Goal: Information Seeking & Learning: Learn about a topic

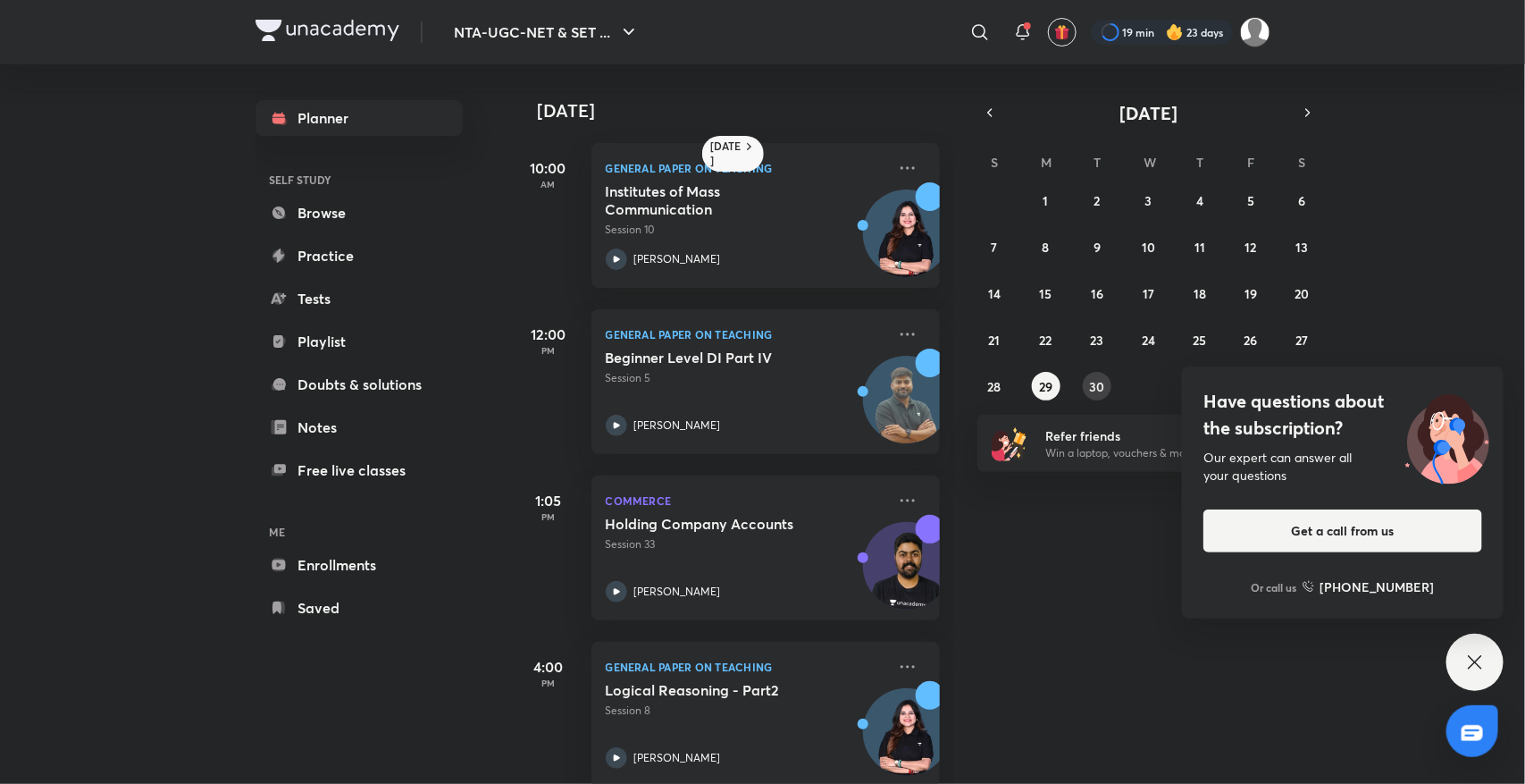
click at [1100, 386] on abbr "30" at bounding box center [1097, 386] width 15 height 17
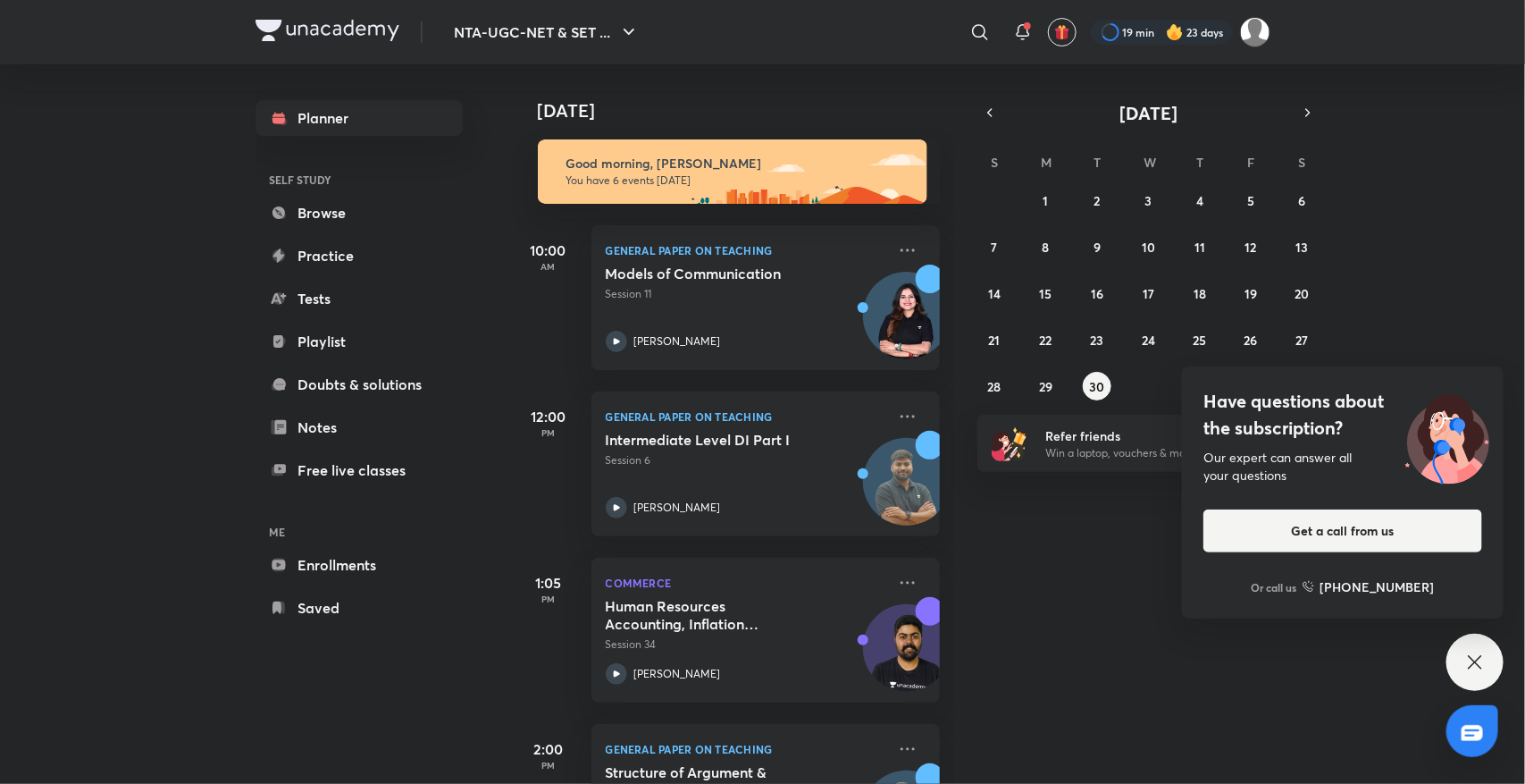
click at [1480, 662] on icon at bounding box center [1476, 662] width 22 height 22
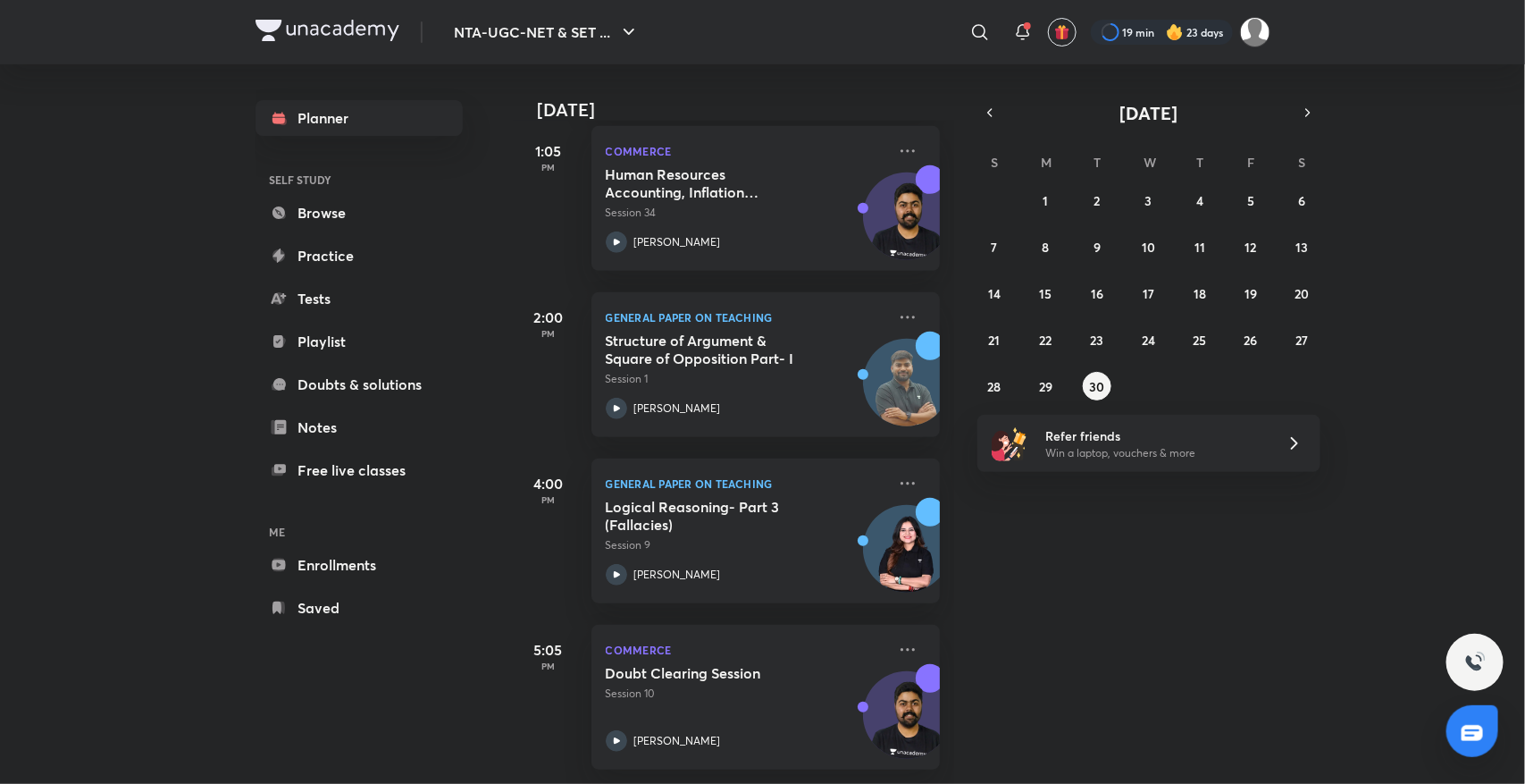
scroll to position [448, 0]
click at [1305, 112] on icon "button" at bounding box center [1308, 112] width 14 height 16
click at [1150, 194] on abbr "1" at bounding box center [1147, 200] width 5 height 17
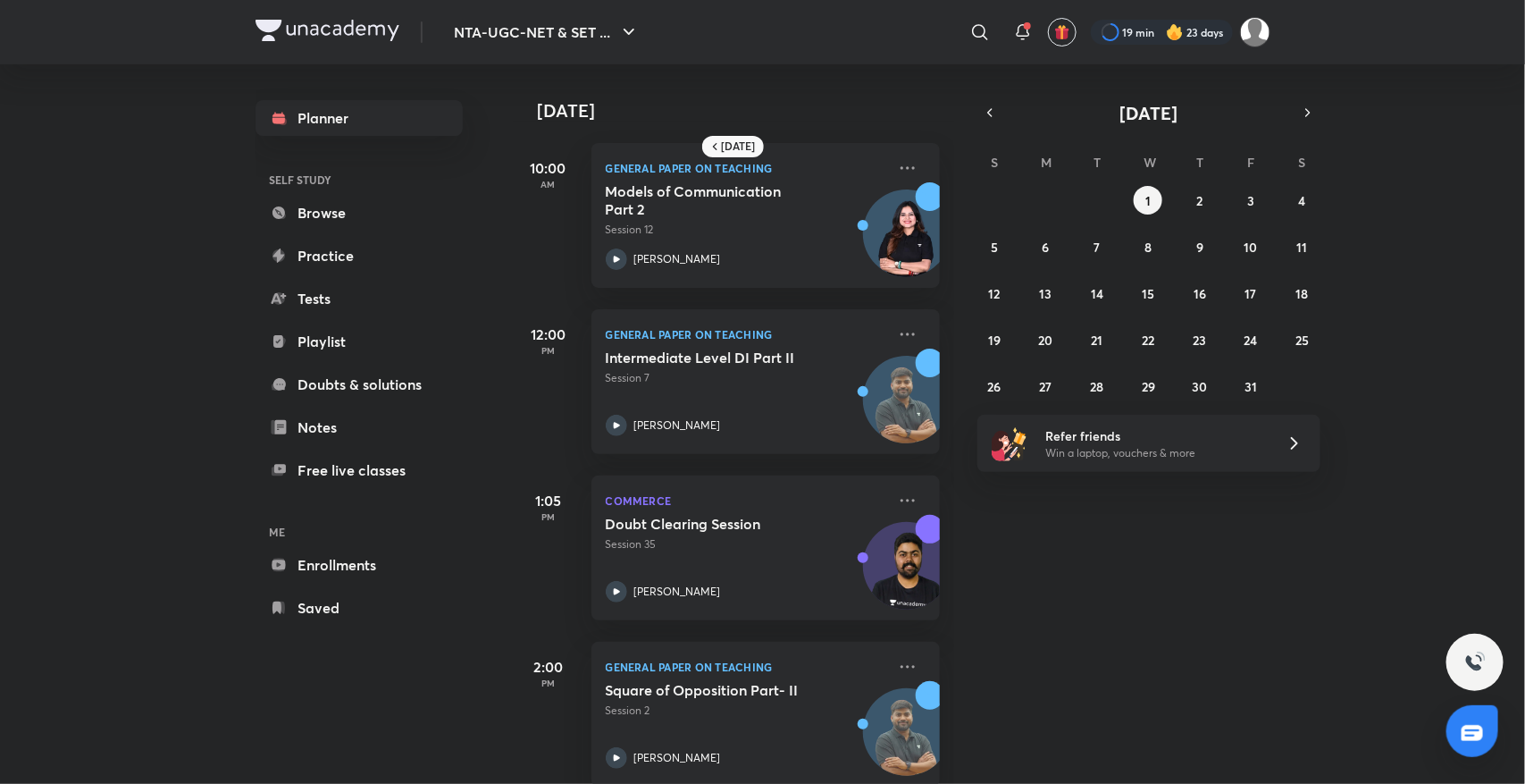
drag, startPoint x: 1011, startPoint y: 500, endPoint x: 987, endPoint y: 528, distance: 36.9
click at [987, 528] on div "[DATE] 10:00 AM General Paper on Teaching Models of Communication Part 2 Sessio…" at bounding box center [1018, 423] width 1010 height 719
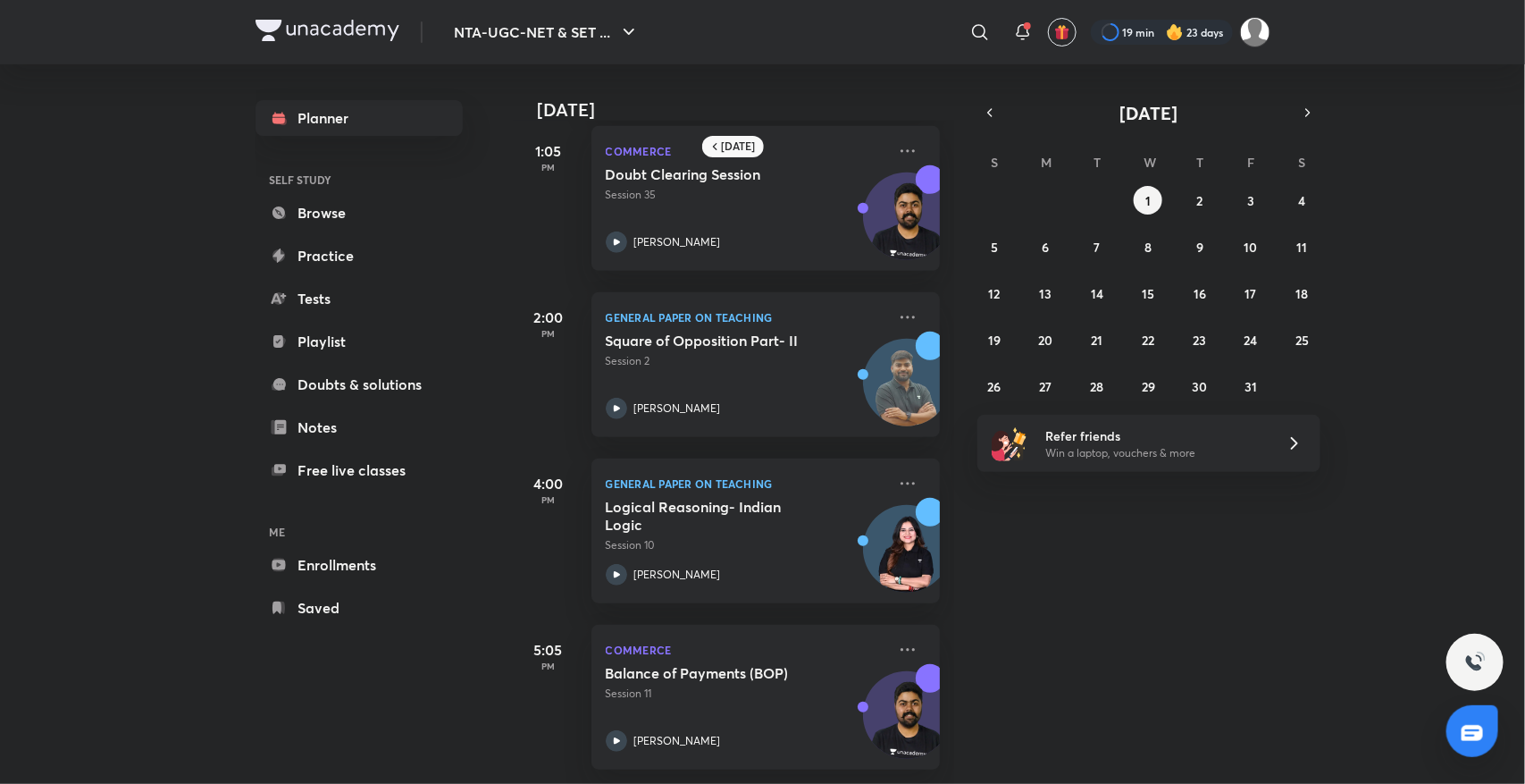
scroll to position [365, 0]
click at [1202, 208] on button "2" at bounding box center [1199, 199] width 29 height 29
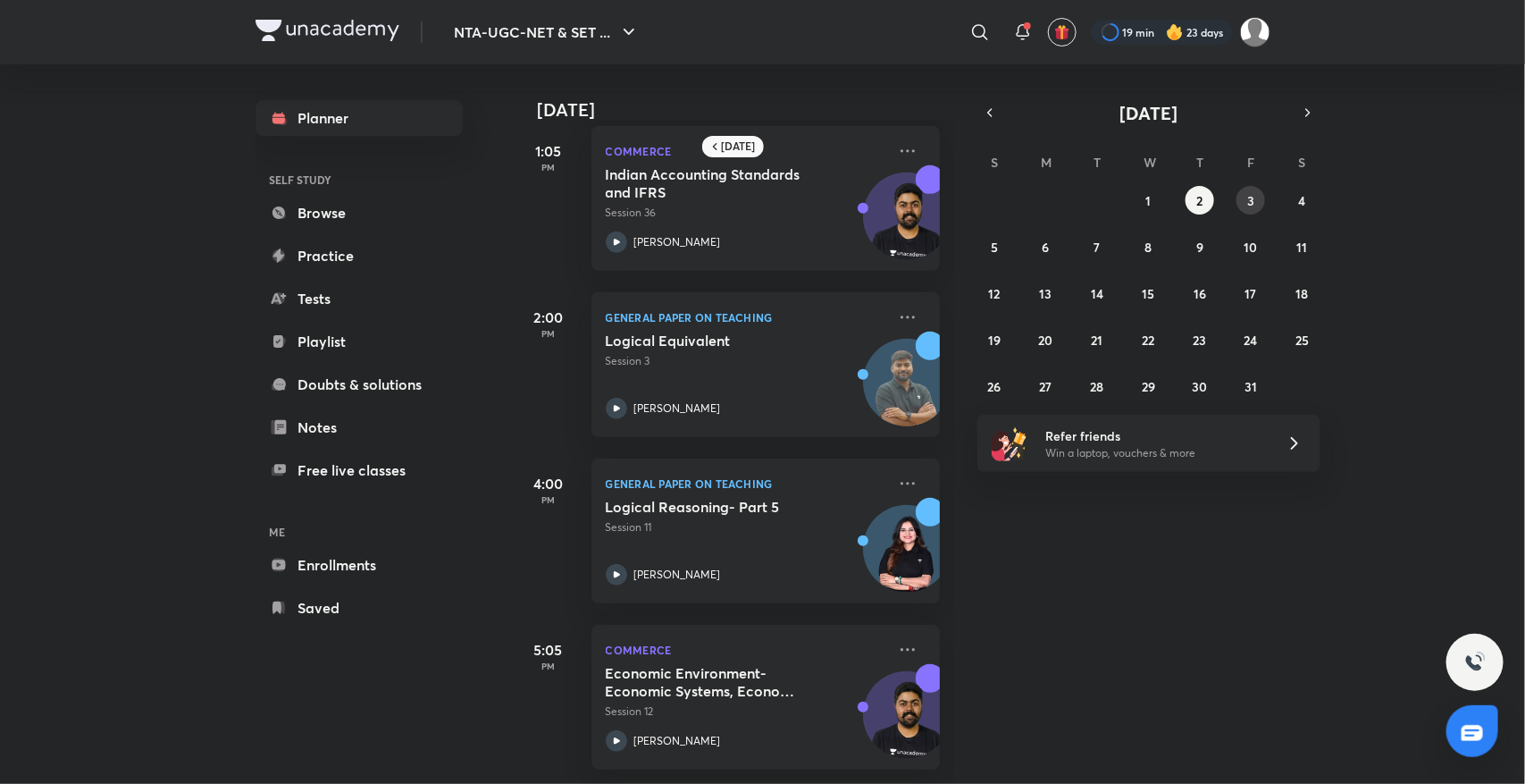
click at [1254, 198] on abbr "3" at bounding box center [1251, 200] width 7 height 17
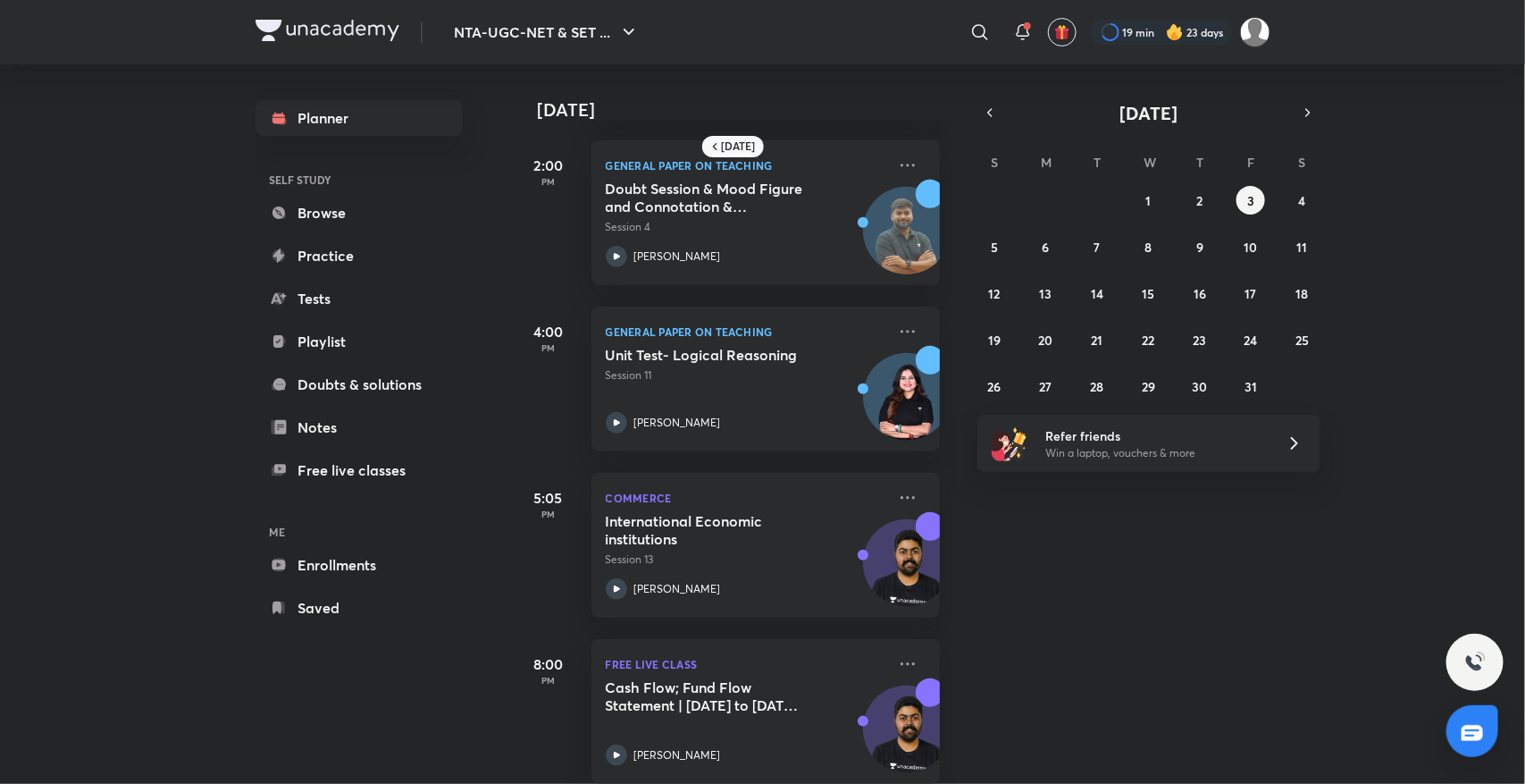
scroll to position [532, 0]
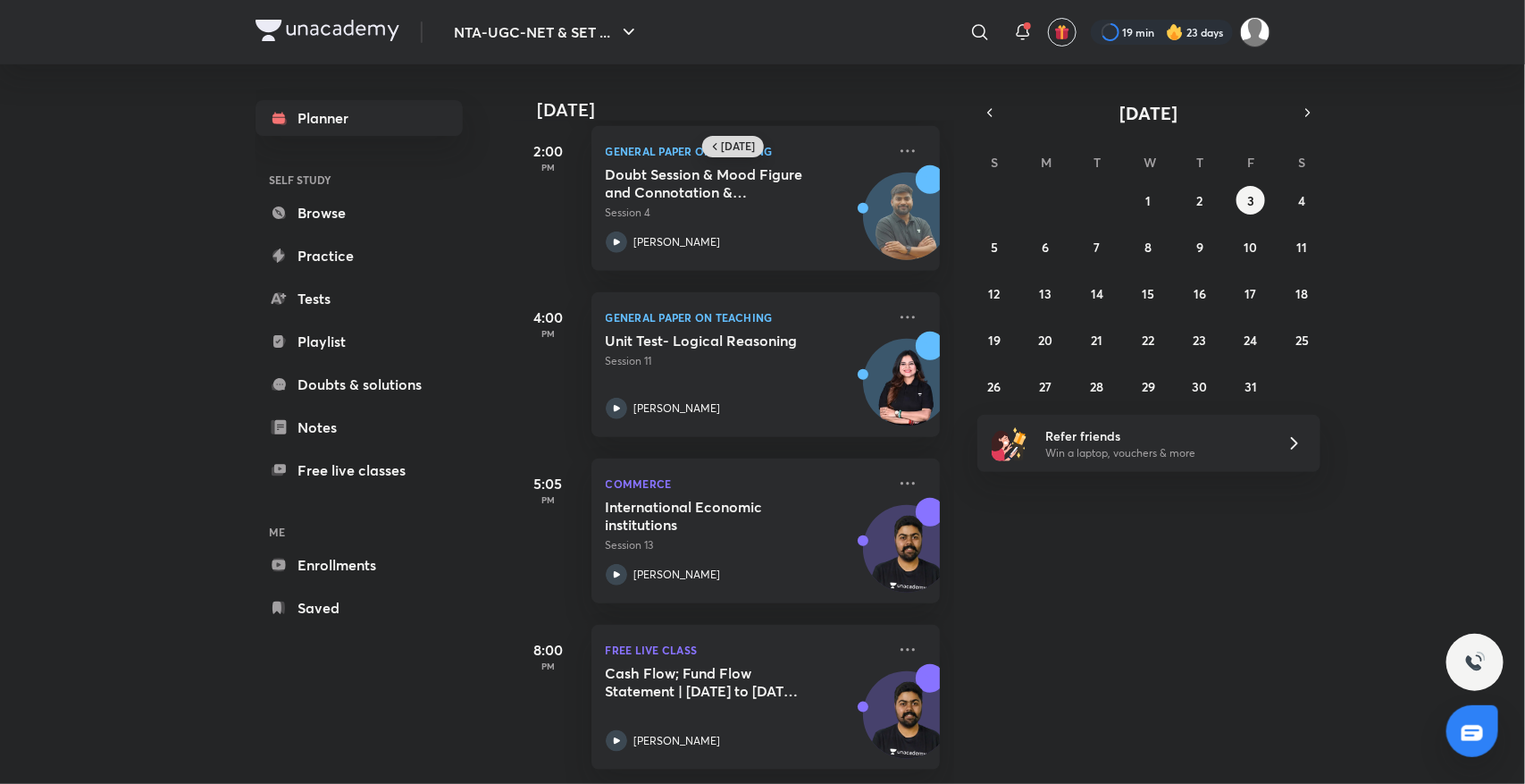
click at [725, 136] on div "[DATE]" at bounding box center [733, 147] width 62 height 22
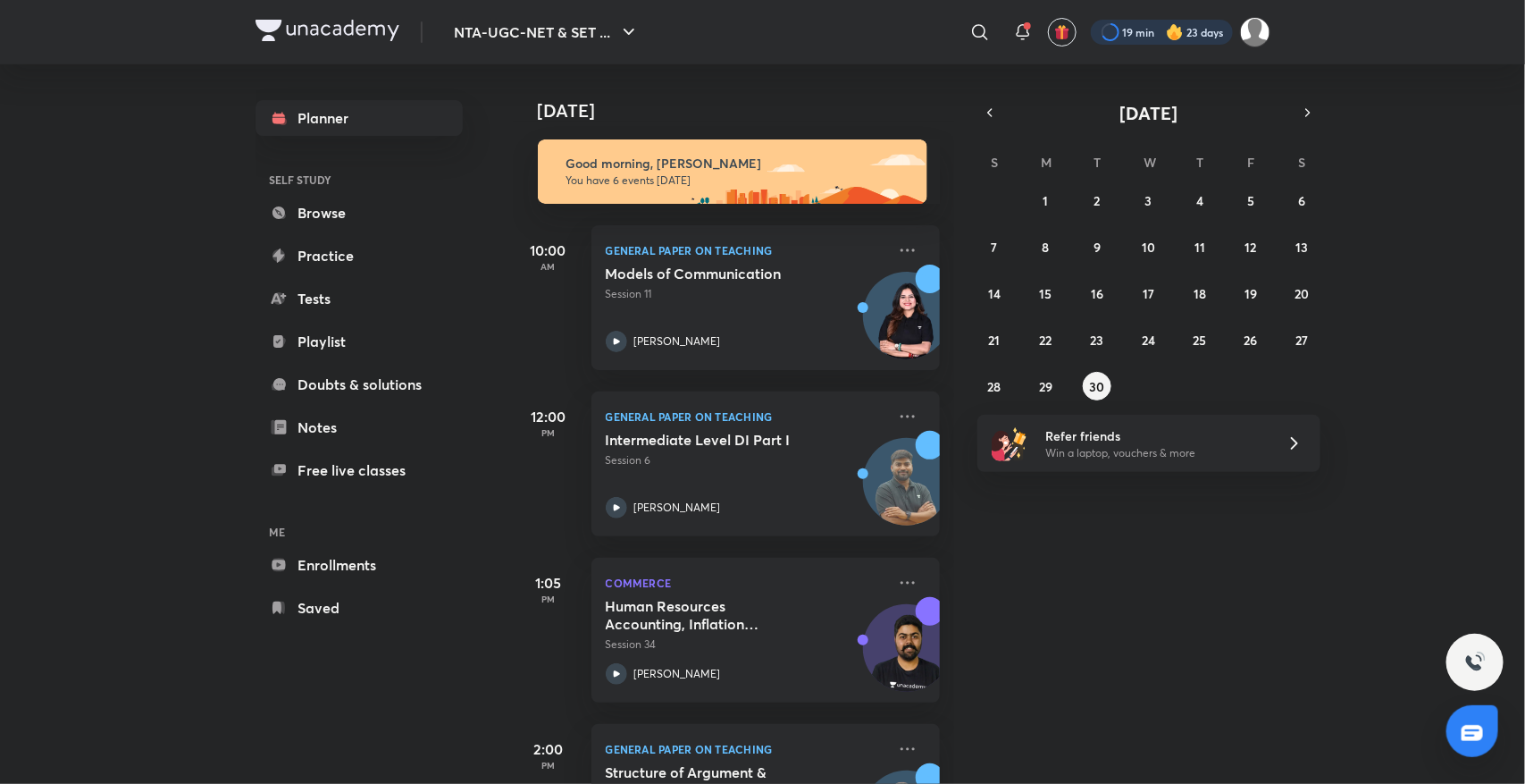
click at [1131, 32] on div at bounding box center [1162, 32] width 142 height 25
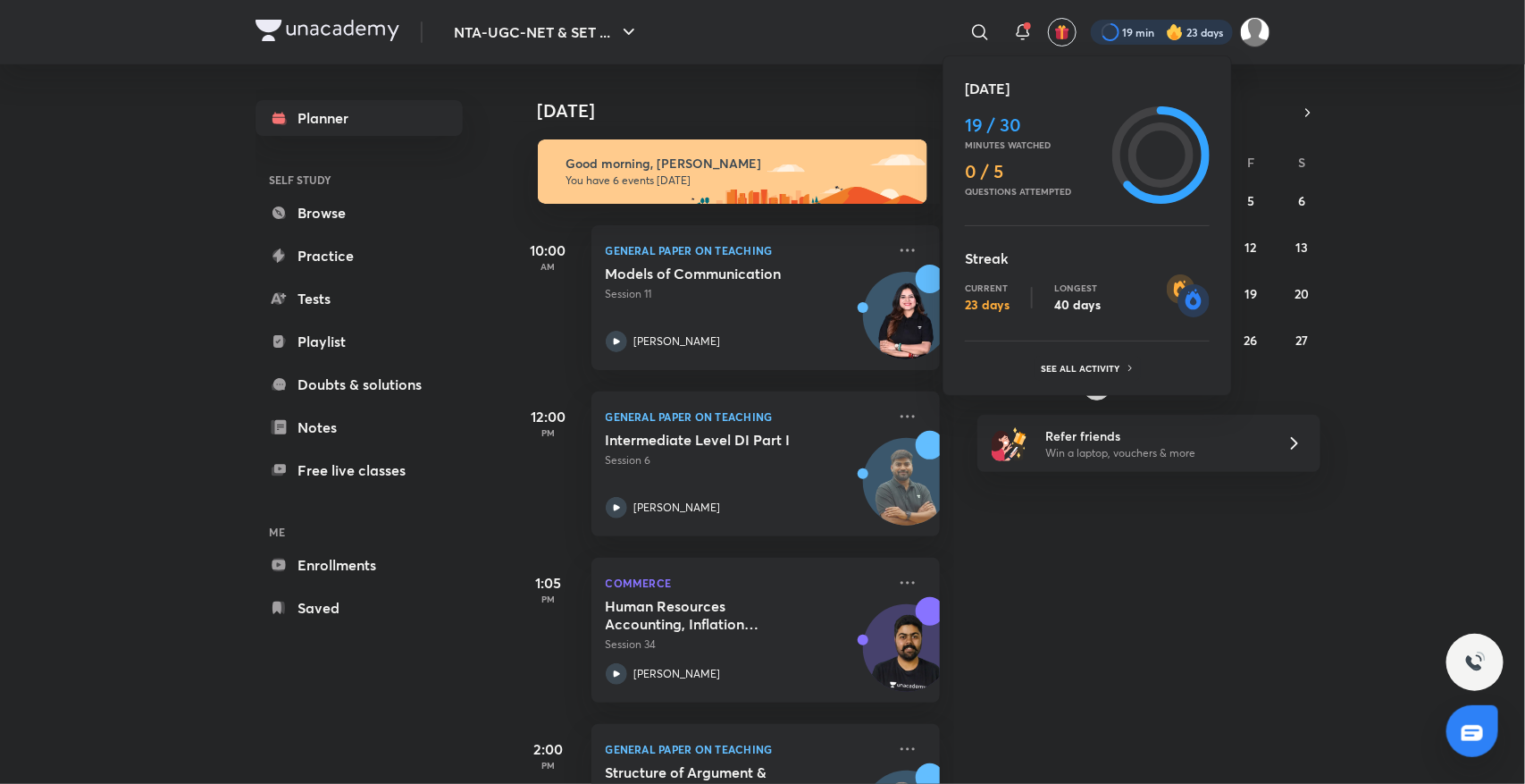
click at [1525, 382] on div at bounding box center [762, 392] width 1525 height 784
